Goal: Navigation & Orientation: Find specific page/section

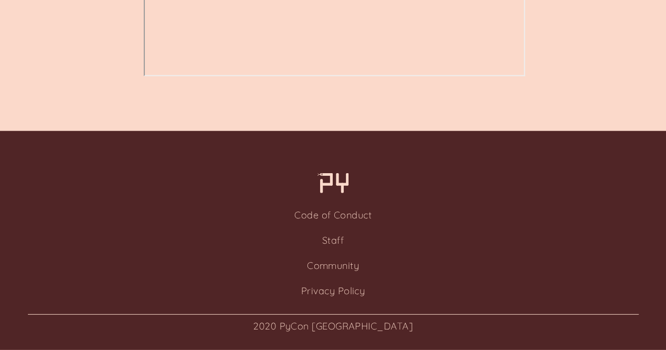
scroll to position [1347, 0]
click at [473, 188] on div at bounding box center [333, 183] width 666 height 20
click at [337, 240] on link "Staff" at bounding box center [333, 240] width 22 height 12
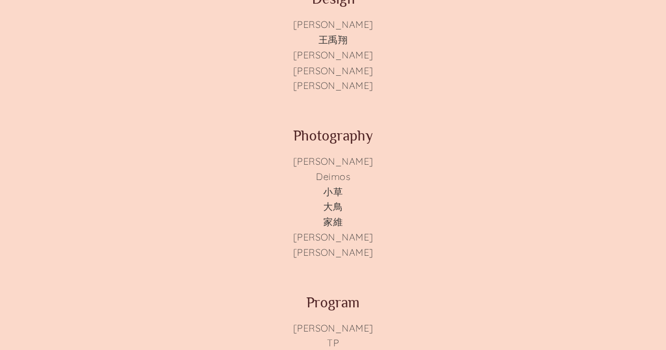
scroll to position [948, 0]
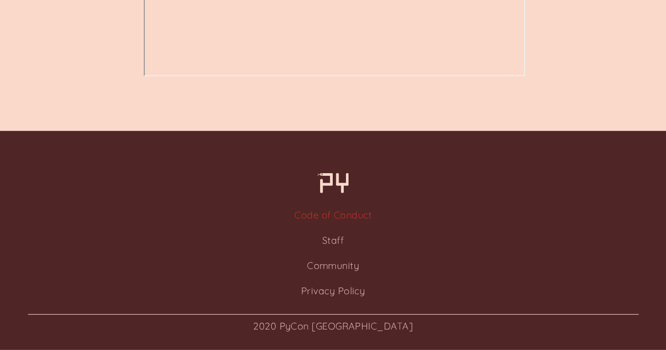
click at [361, 220] on link "Code of Conduct" at bounding box center [332, 215] width 77 height 12
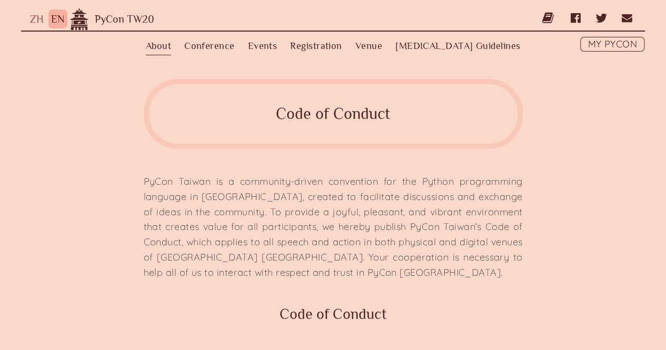
click at [45, 32] on nav "About Conference Schedule Keynotes Talks Tutorials Community Track Events Overv…" at bounding box center [333, 50] width 624 height 37
click at [36, 21] on link "ZH" at bounding box center [37, 19] width 14 height 12
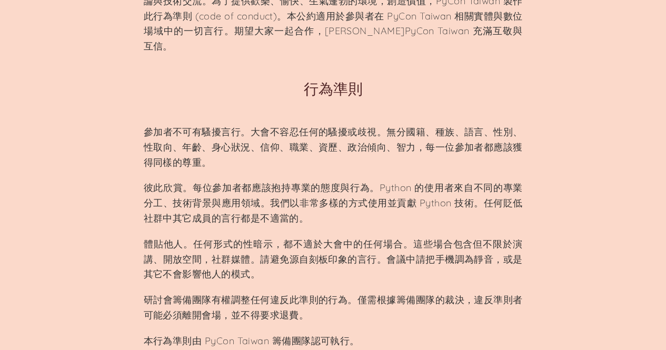
scroll to position [263, 0]
